Goal: Transaction & Acquisition: Book appointment/travel/reservation

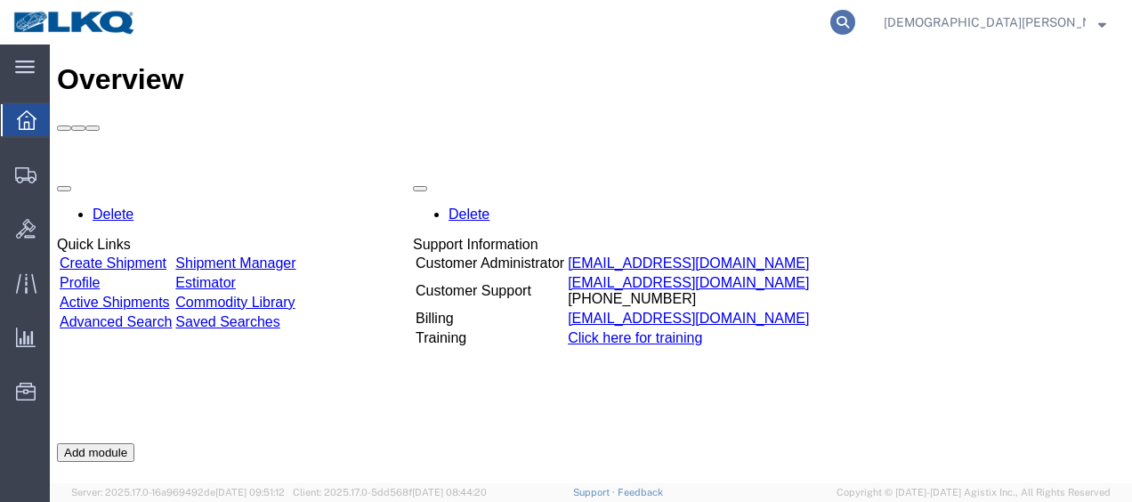
click at [855, 15] on icon at bounding box center [842, 22] width 25 height 25
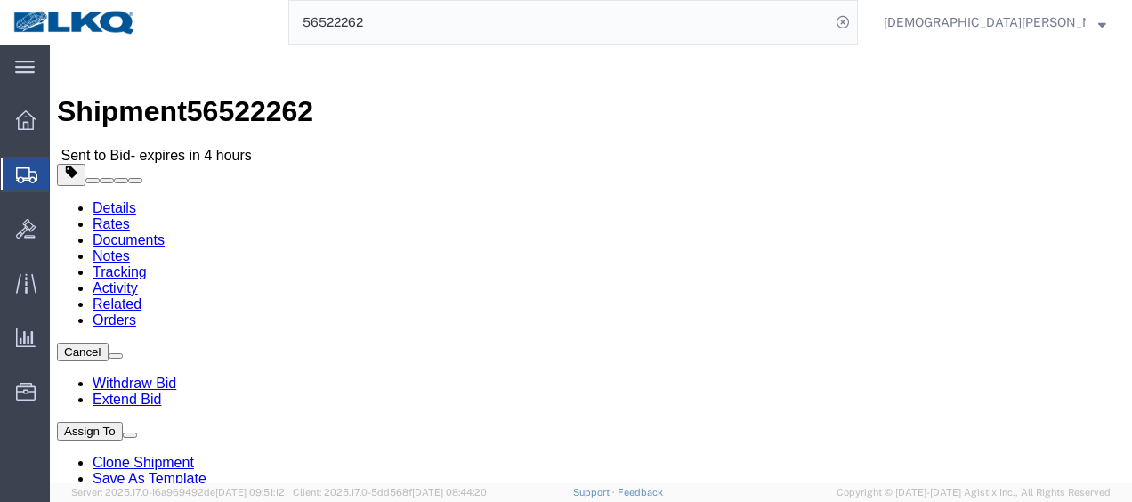
drag, startPoint x: 117, startPoint y: 62, endPoint x: 139, endPoint y: 67, distance: 22.7
click link "Rates"
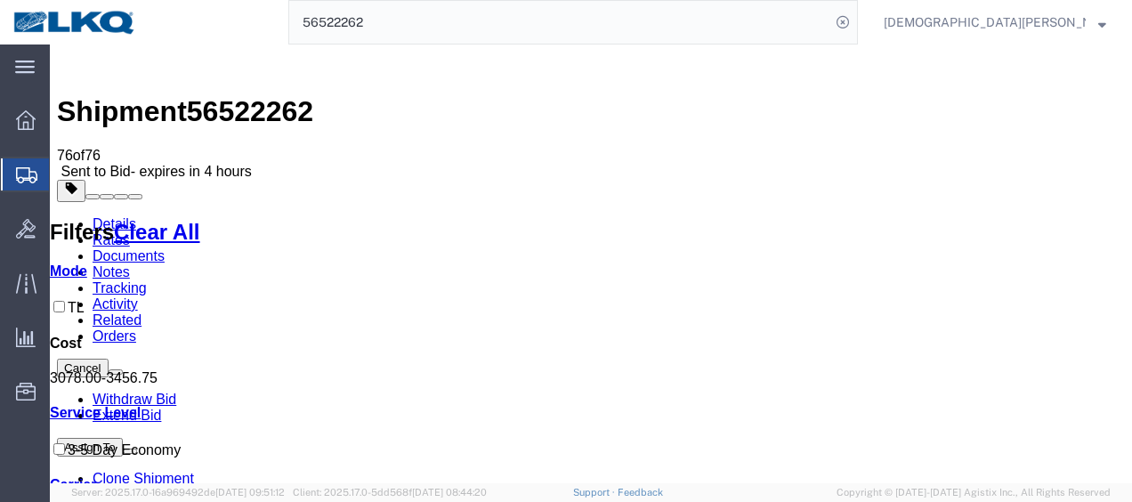
drag, startPoint x: 577, startPoint y: 219, endPoint x: 605, endPoint y: 187, distance: 42.9
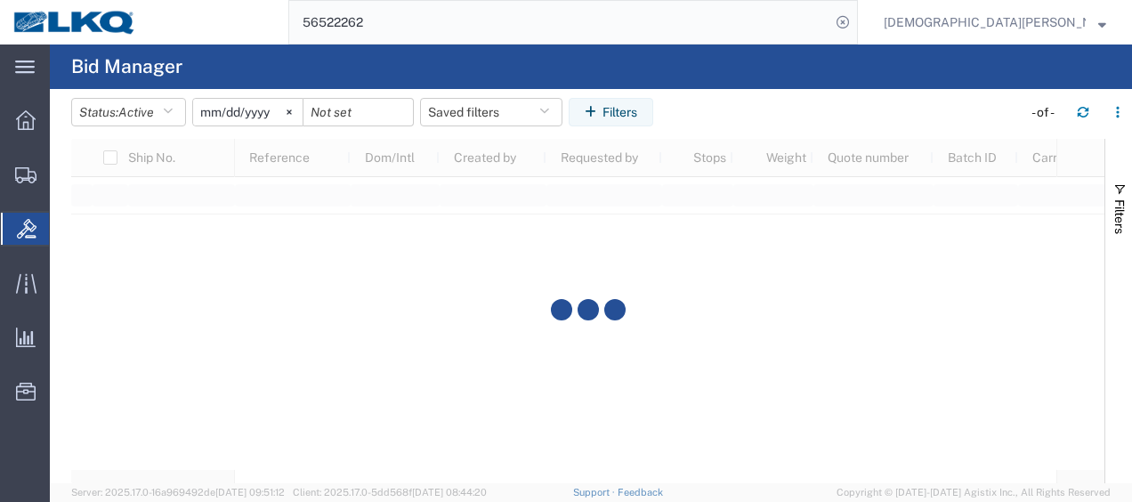
click at [520, 18] on input "56522262" at bounding box center [559, 22] width 541 height 43
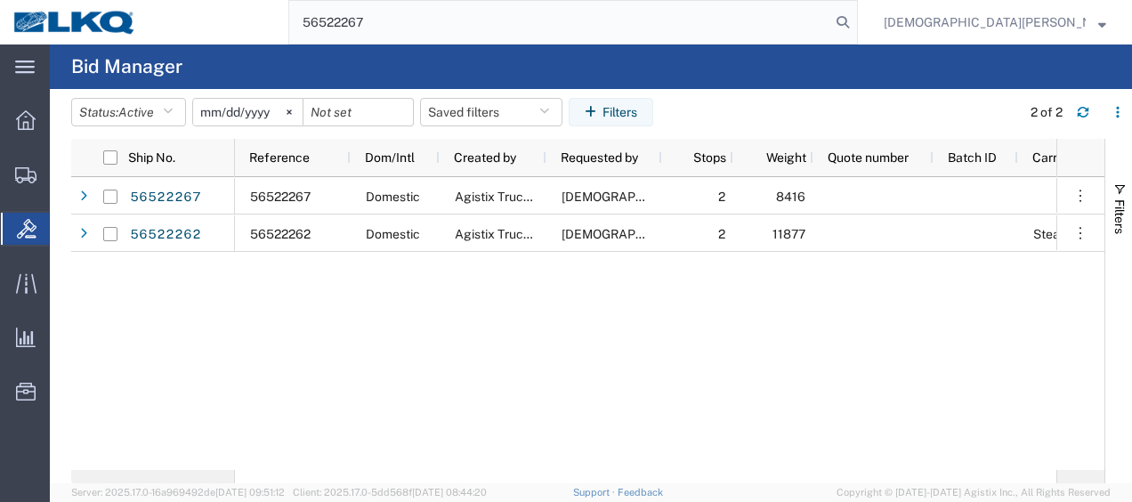
type input "56522267"
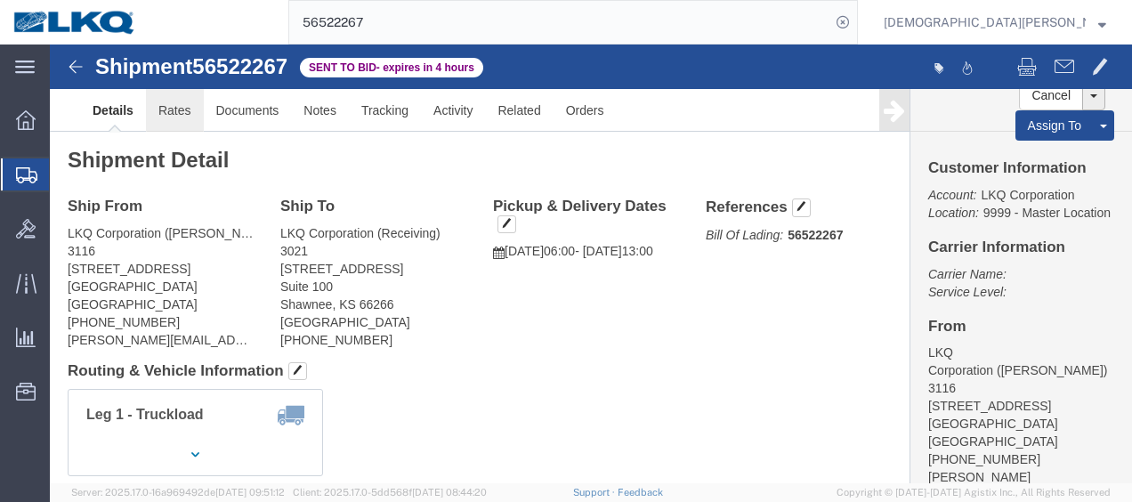
click link "Rates"
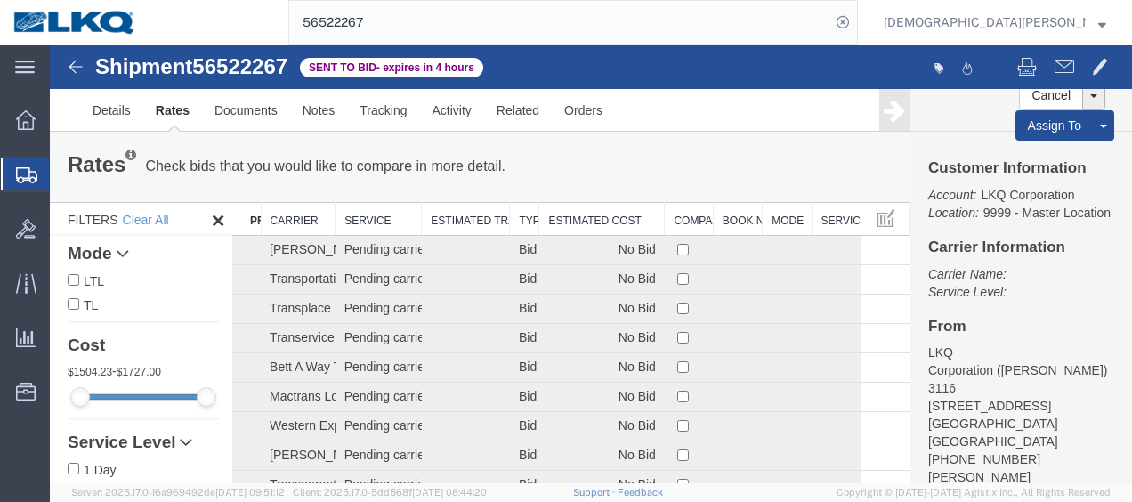
click at [606, 220] on th "Estimated Cost" at bounding box center [602, 219] width 126 height 33
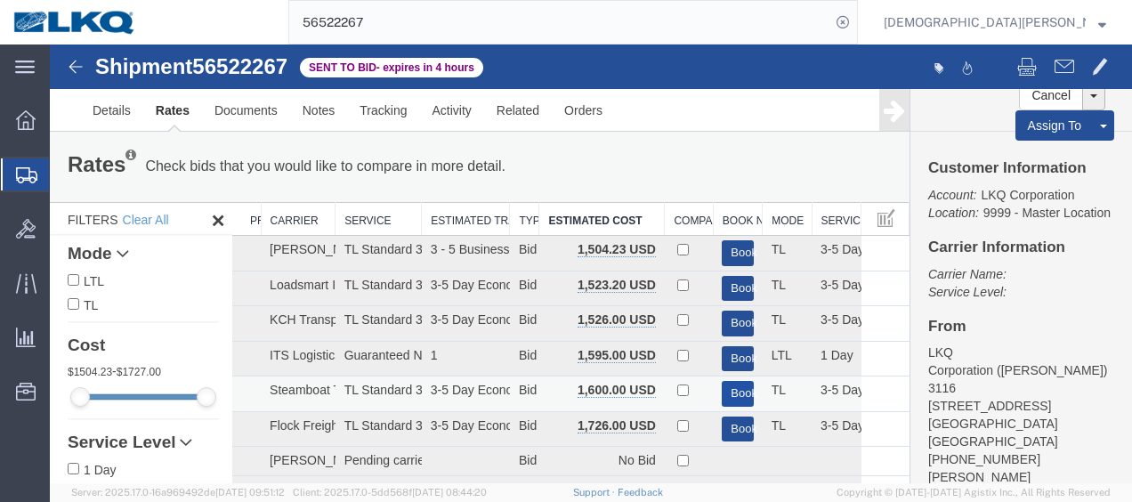
click at [729, 393] on button "Book" at bounding box center [737, 394] width 31 height 26
